Goal: Find specific page/section

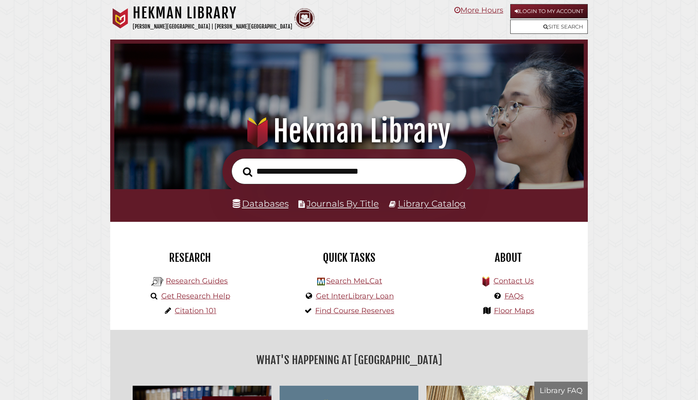
scroll to position [155, 465]
click at [360, 165] on input "text" at bounding box center [348, 171] width 235 height 27
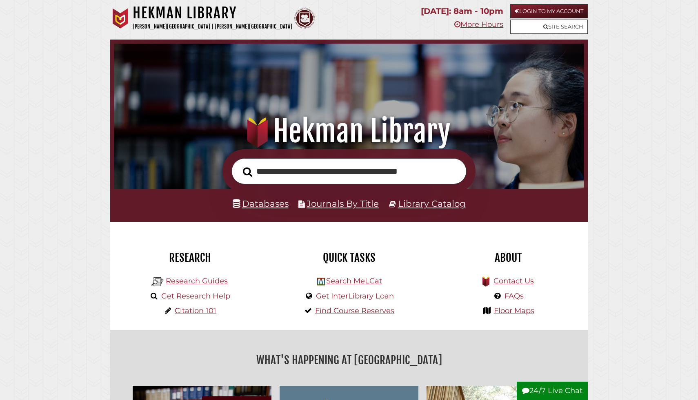
type input "**********"
click at [239, 165] on button "Search" at bounding box center [248, 172] width 18 height 15
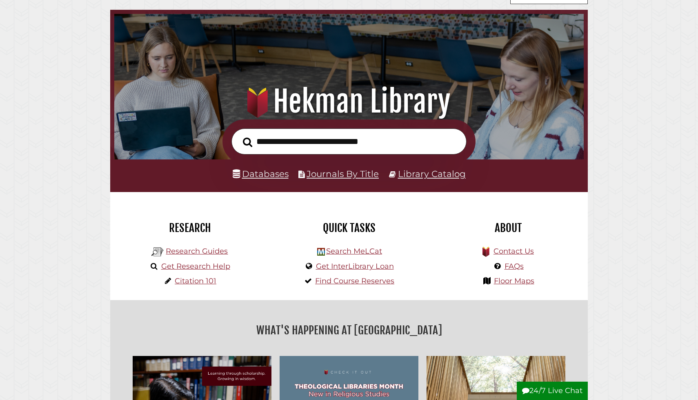
scroll to position [36, 0]
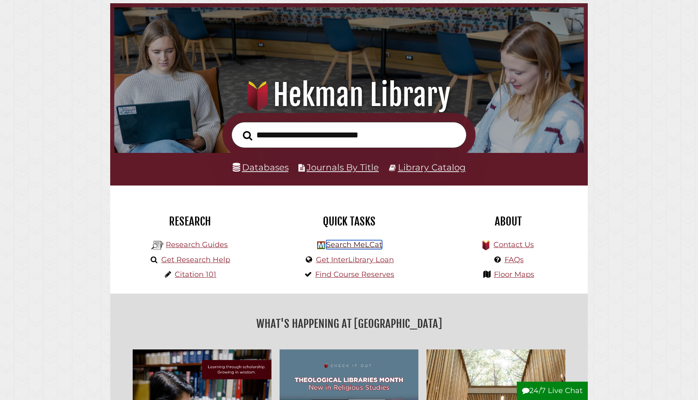
click at [365, 248] on link "Search MeLCat" at bounding box center [354, 244] width 56 height 9
